Goal: Navigation & Orientation: Understand site structure

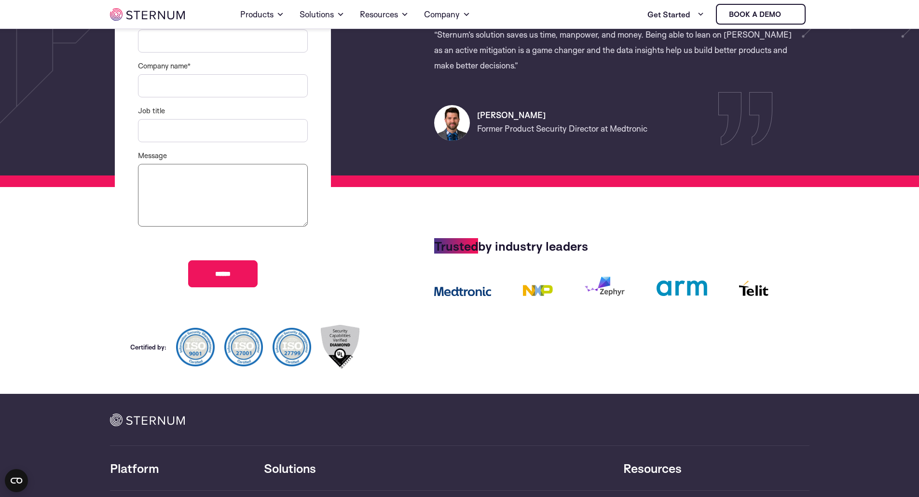
scroll to position [425, 0]
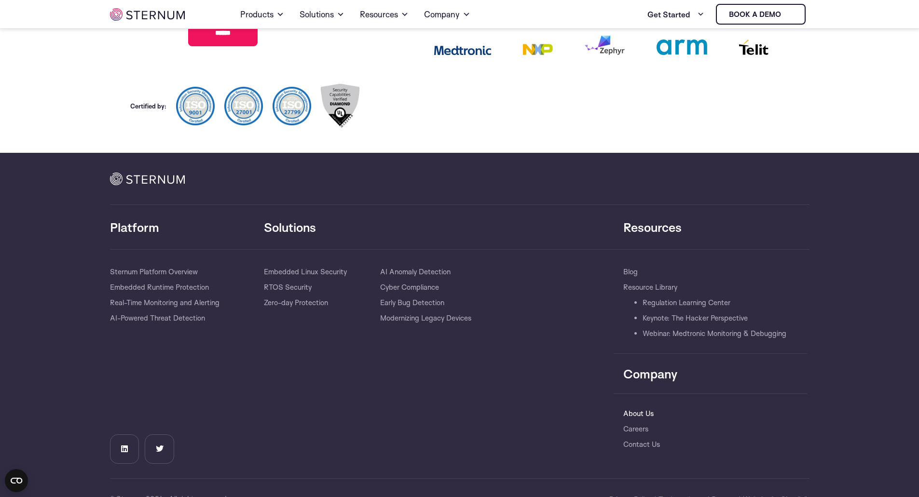
click at [649, 412] on link "About Us" at bounding box center [638, 413] width 30 height 15
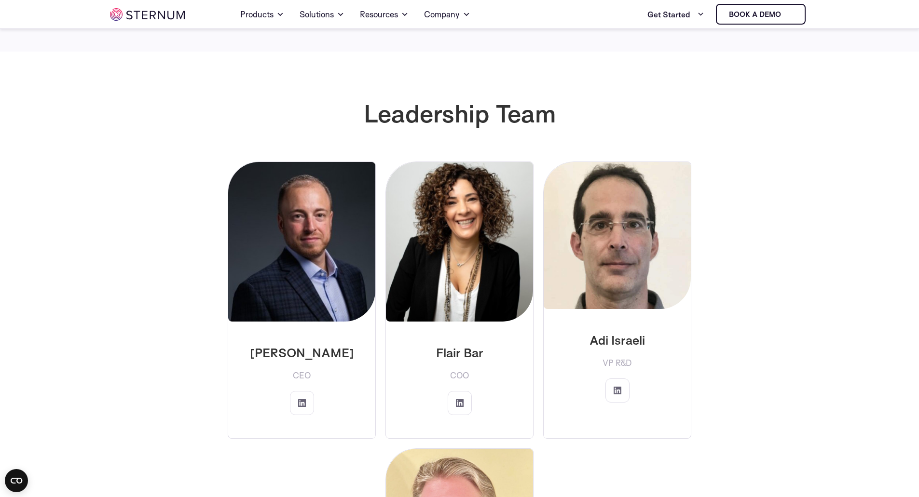
scroll to position [1464, 0]
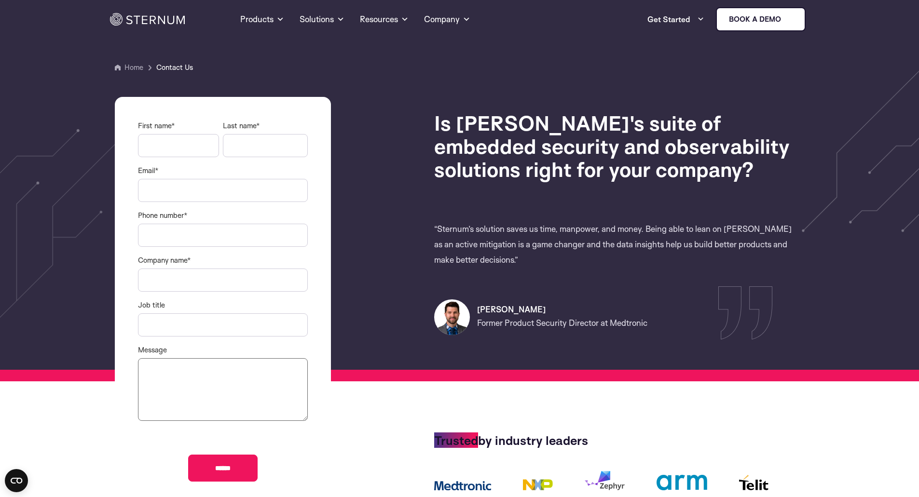
click at [124, 64] on link "Home" at bounding box center [133, 67] width 19 height 9
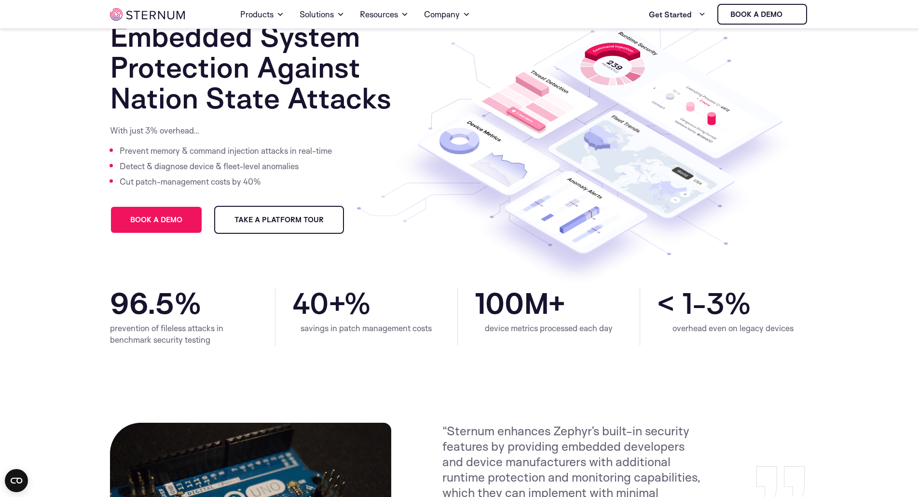
scroll to position [138, 0]
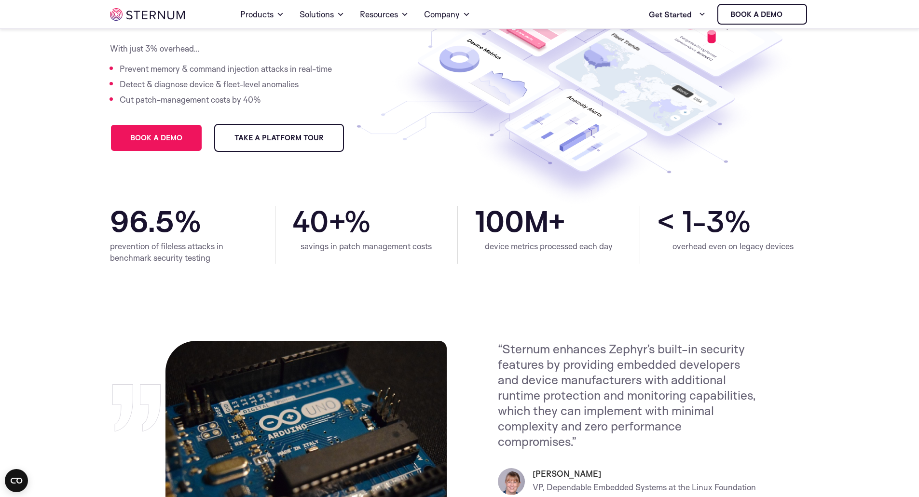
drag, startPoint x: 448, startPoint y: 347, endPoint x: 505, endPoint y: 352, distance: 57.1
click at [505, 352] on p "“Sternum enhances Zephyr’s built-in security features by providing embedded dev…" at bounding box center [628, 395] width 260 height 108
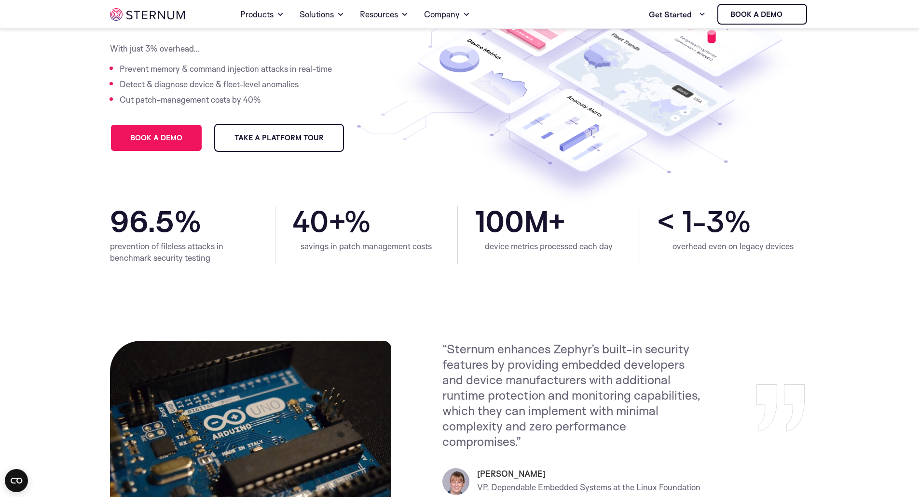
scroll to position [0, 0]
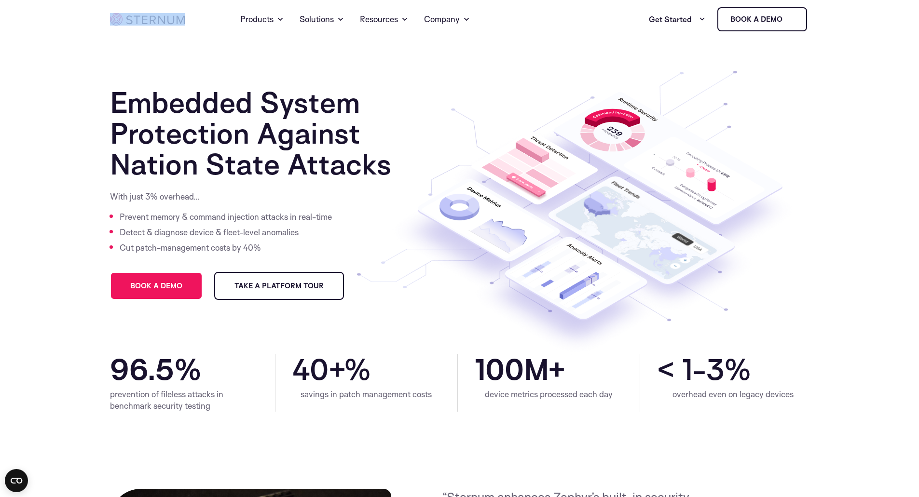
drag, startPoint x: 197, startPoint y: 20, endPoint x: 137, endPoint y: 24, distance: 60.4
click at [137, 24] on div "Home Products Sternum Platform Built-in memory protection, granular remote visi…" at bounding box center [459, 19] width 699 height 39
copy div "Home"
